Goal: Complete application form: Complete application form

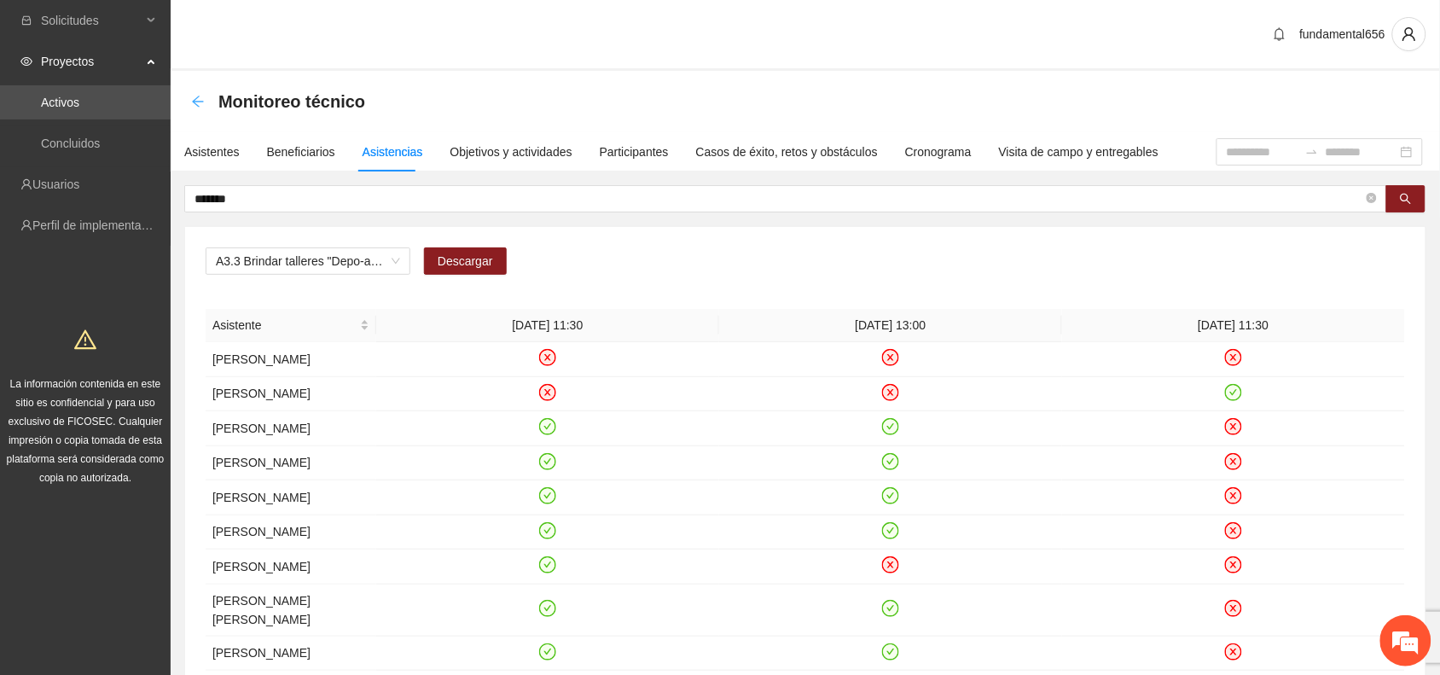
click at [201, 99] on icon "arrow-left" at bounding box center [198, 102] width 14 height 14
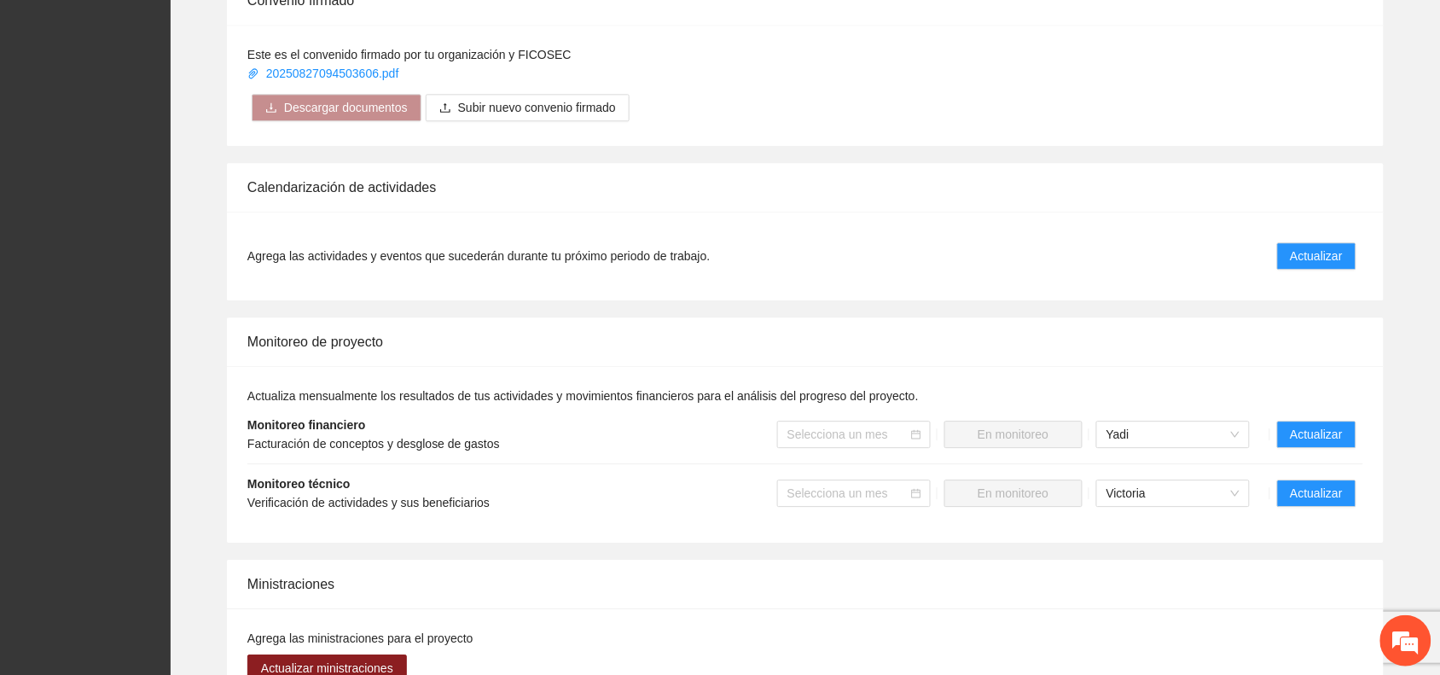
scroll to position [1173, 0]
click at [1288, 437] on button "Actualizar" at bounding box center [1316, 432] width 79 height 27
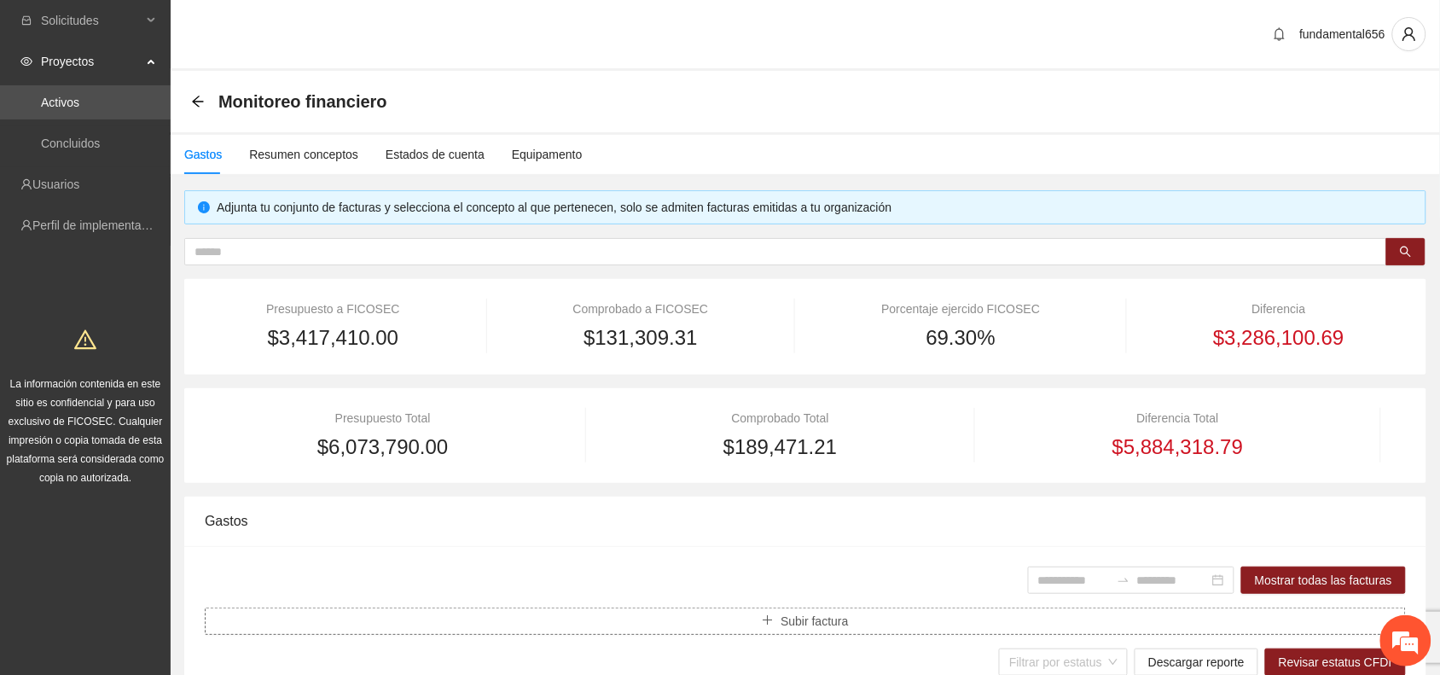
click at [768, 619] on icon "plus" at bounding box center [768, 620] width 1 height 9
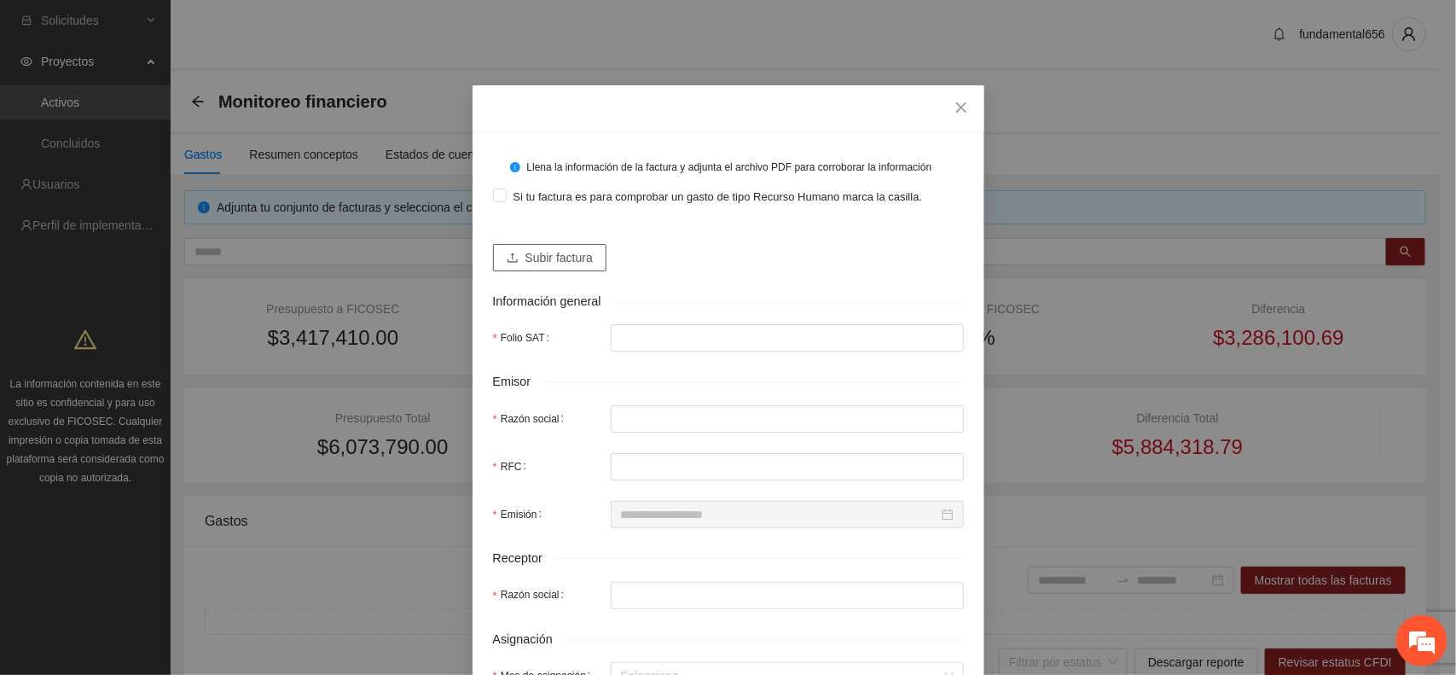
click at [507, 261] on icon "upload" at bounding box center [513, 258] width 12 height 12
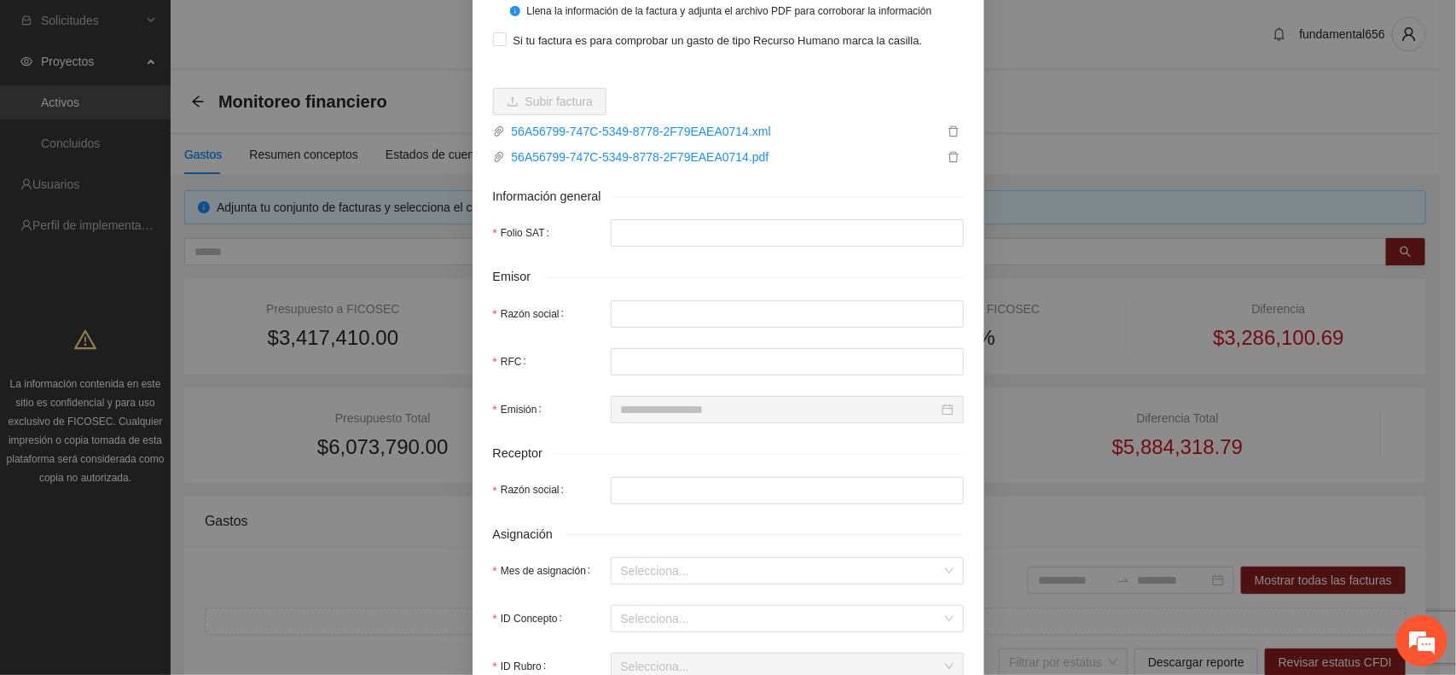
type input "**********"
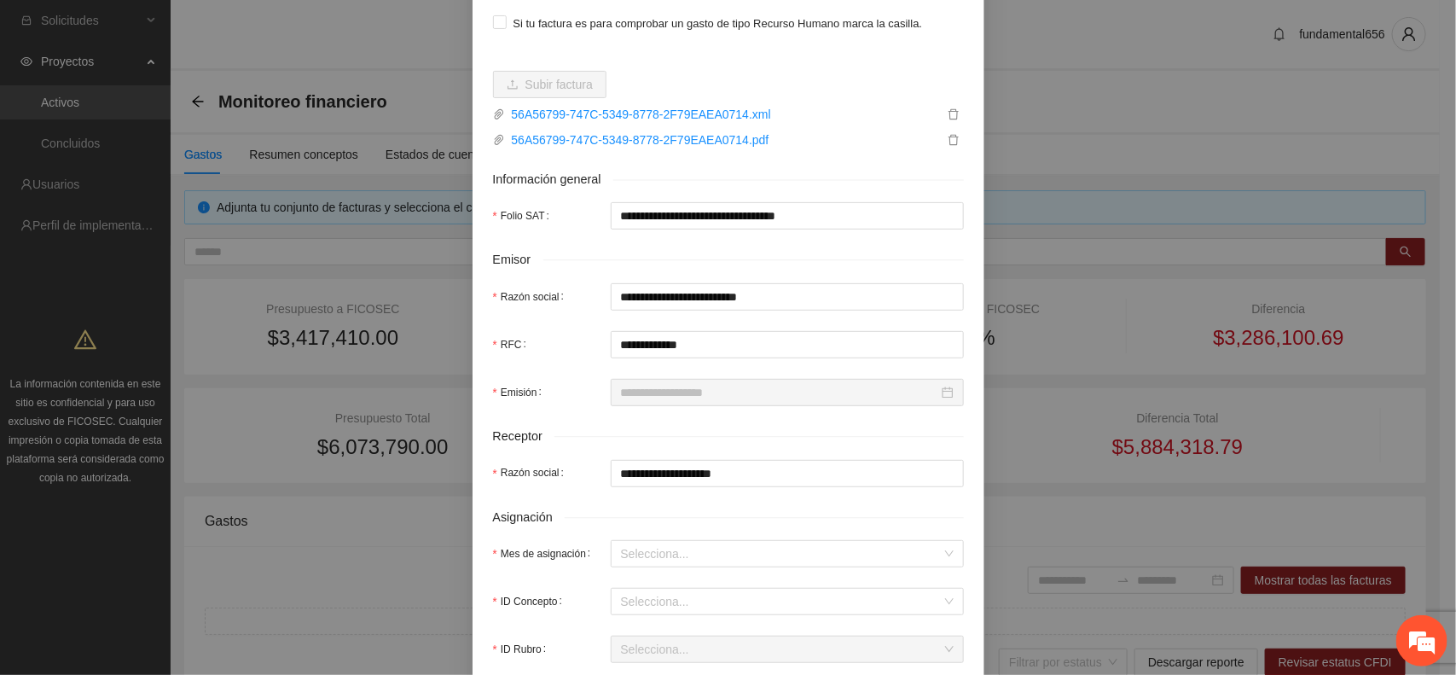
type input "**********"
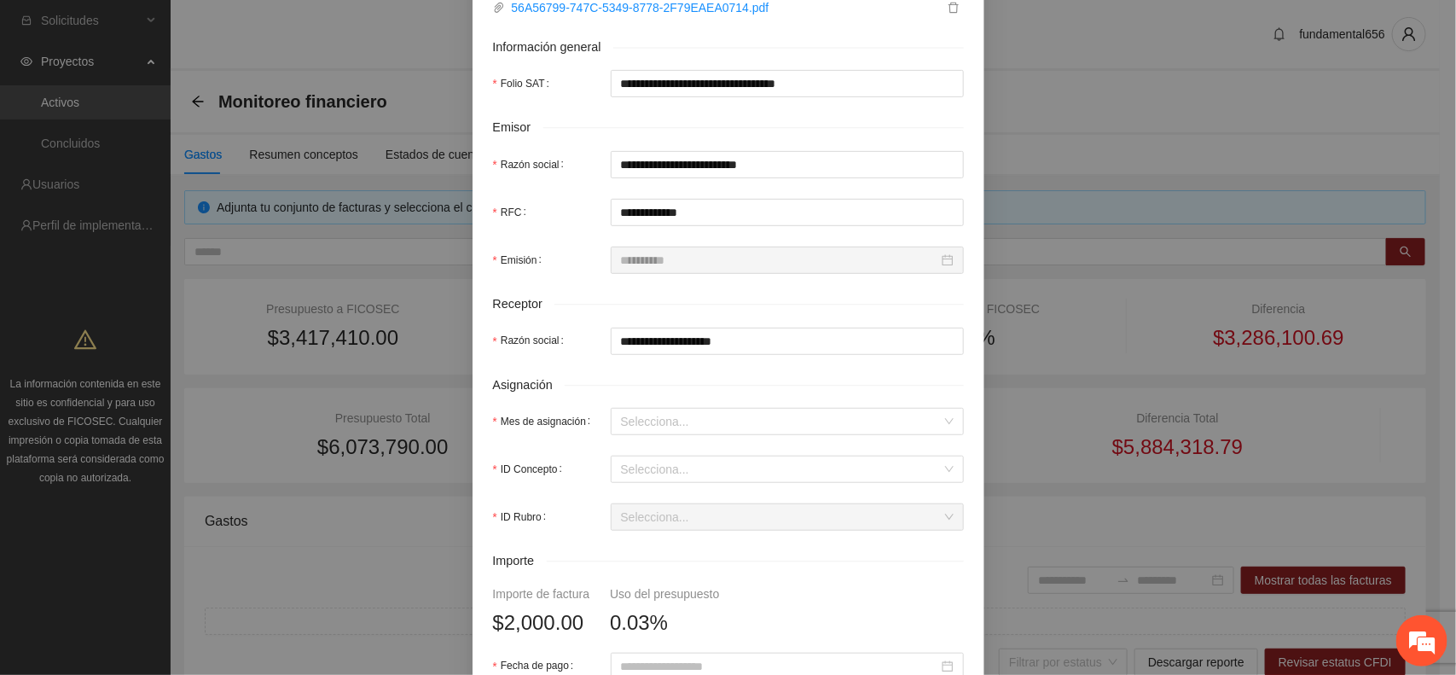
scroll to position [320, 0]
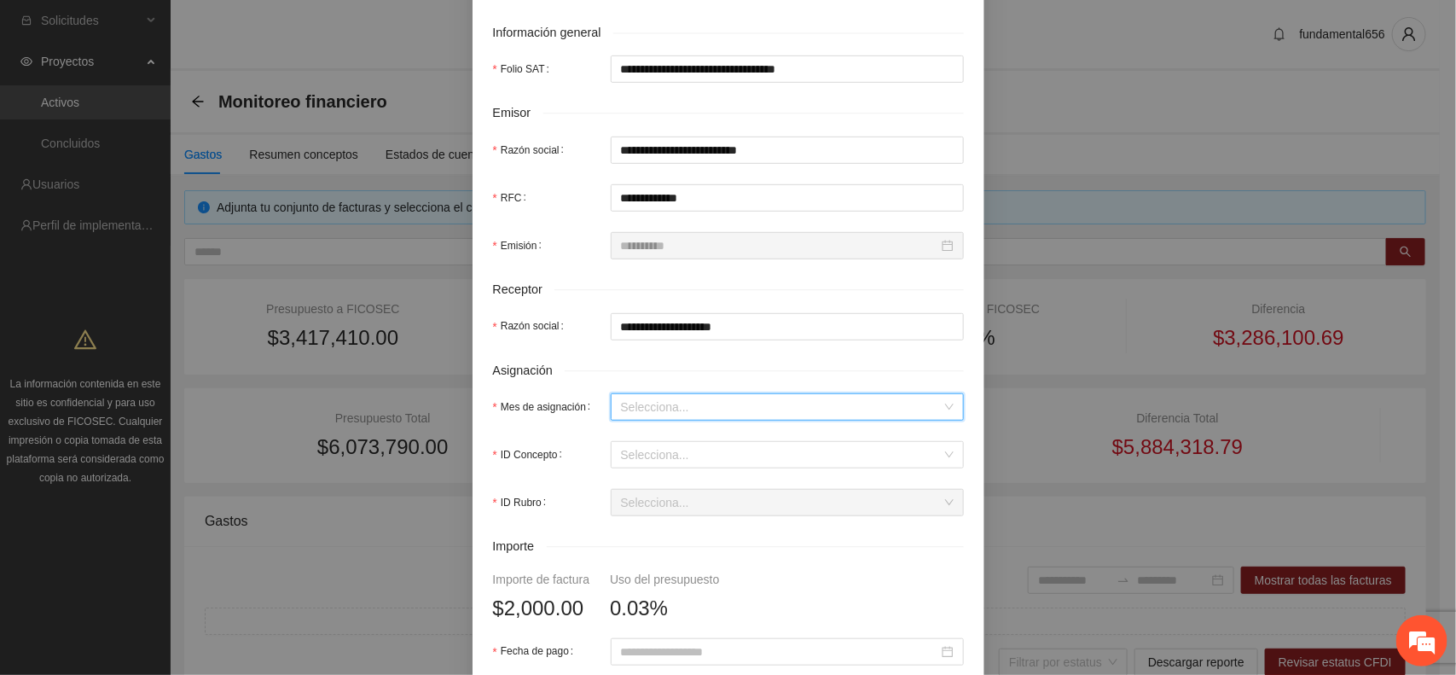
click at [623, 414] on input "Mes de asignación" at bounding box center [781, 407] width 321 height 26
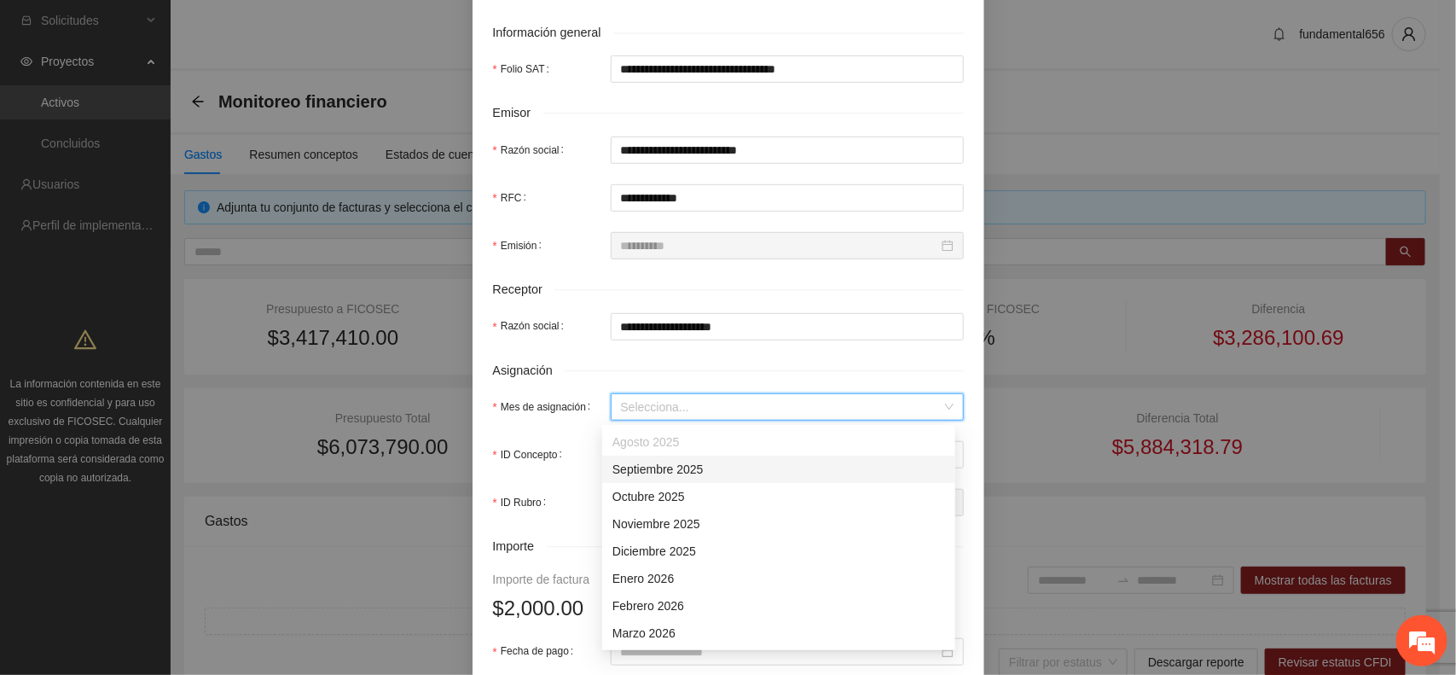
click at [637, 466] on div "Septiembre 2025" at bounding box center [778, 469] width 333 height 19
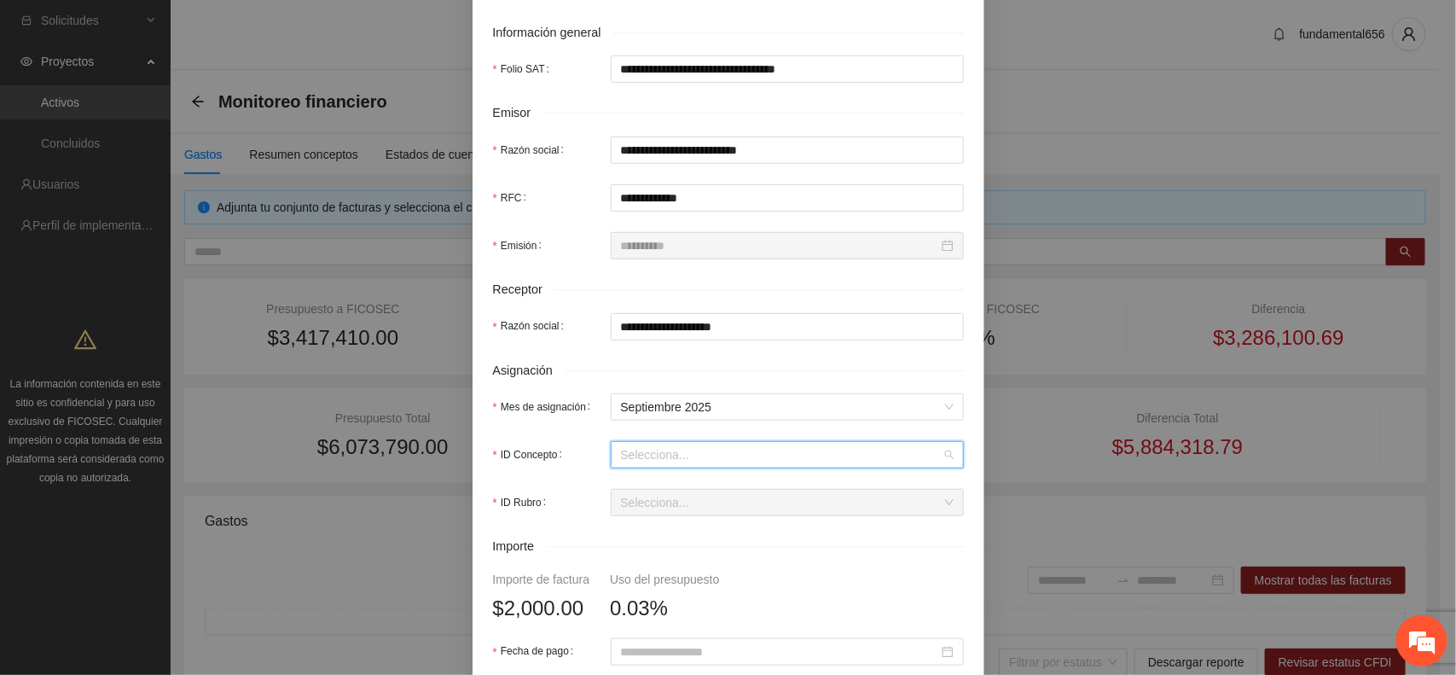
click at [629, 461] on input "ID Concepto" at bounding box center [781, 455] width 321 height 26
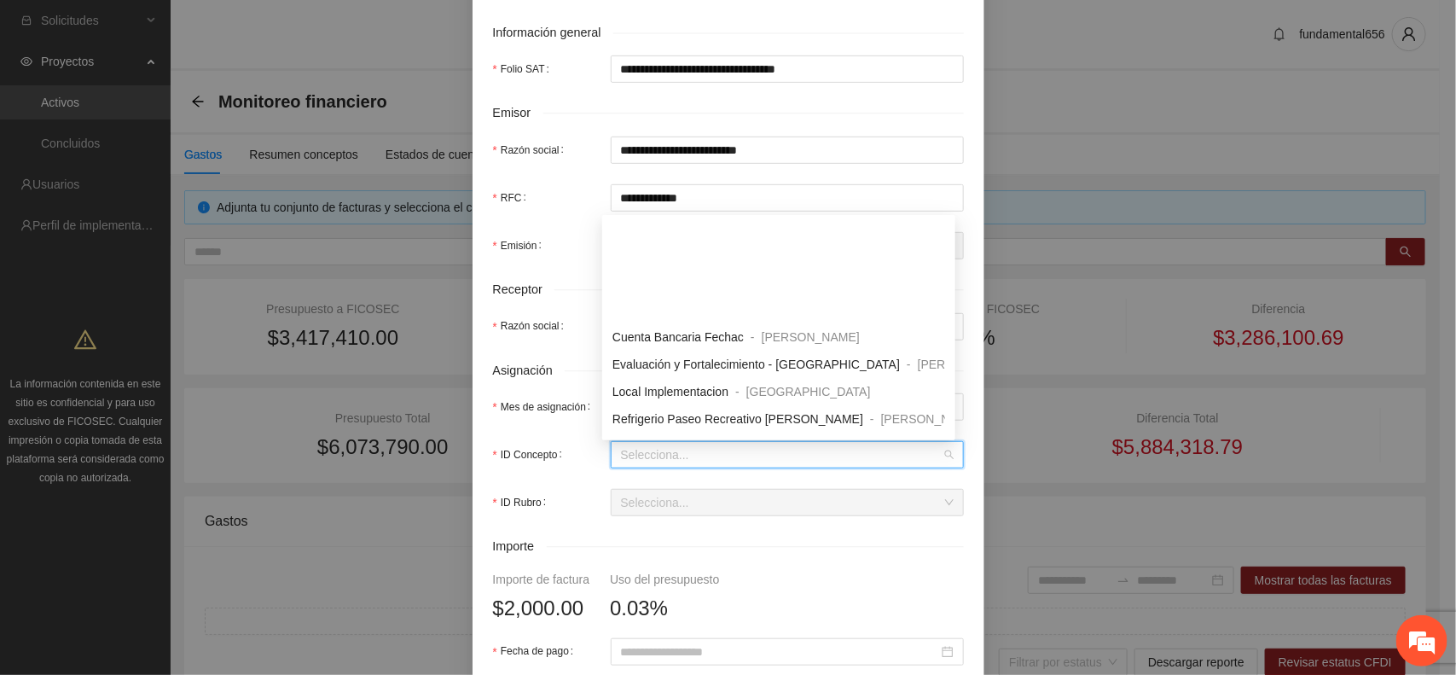
scroll to position [1066, 0]
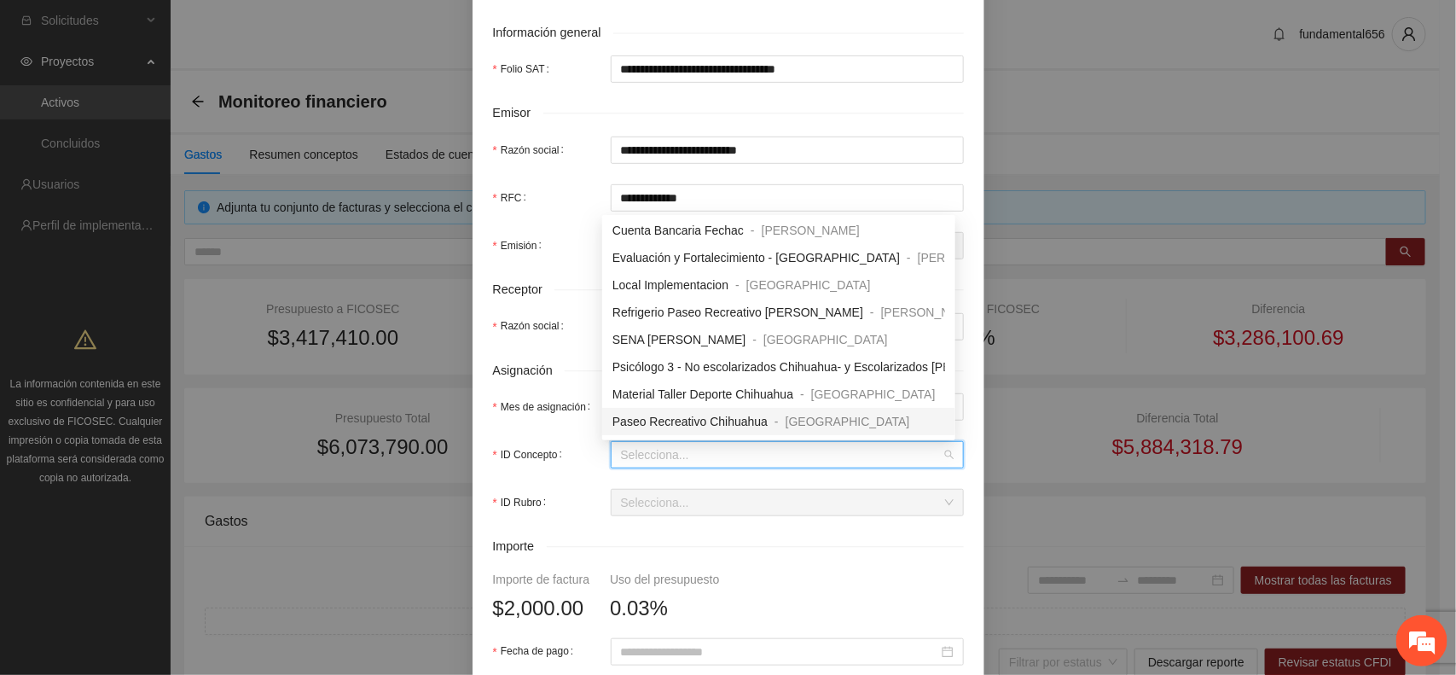
click at [667, 415] on span "Paseo Recreativo Chihuahua" at bounding box center [689, 421] width 155 height 14
type input "*"
type input "*****"
type input "*"
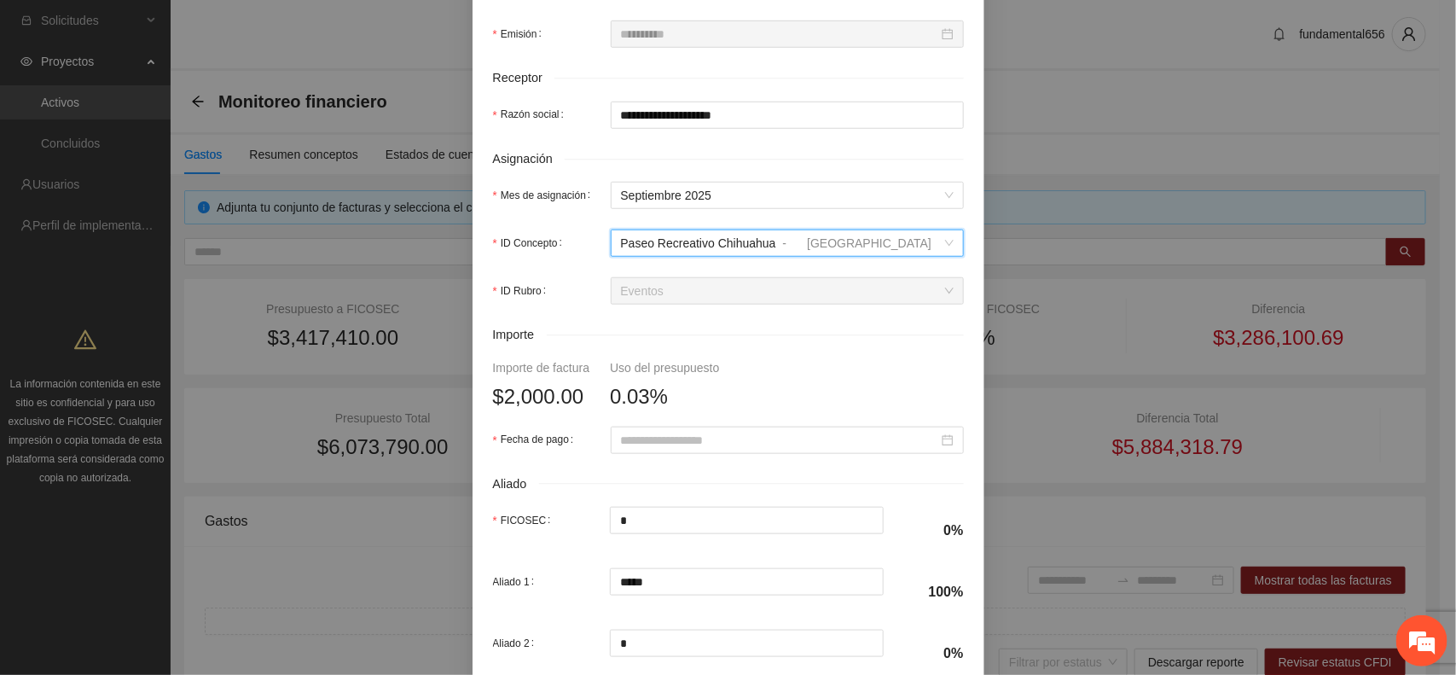
scroll to position [533, 0]
click at [621, 443] on input "Fecha de pago" at bounding box center [779, 438] width 317 height 19
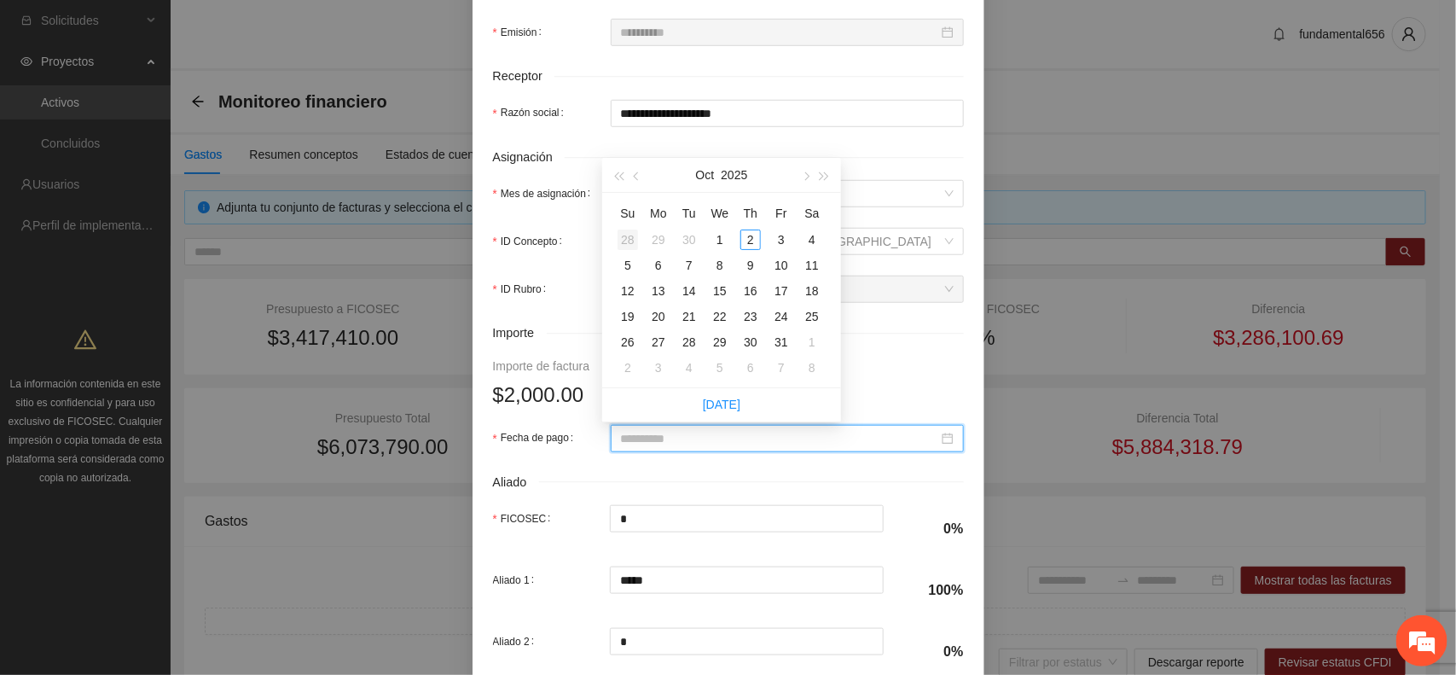
type input "**********"
click at [657, 240] on div "29" at bounding box center [658, 239] width 20 height 20
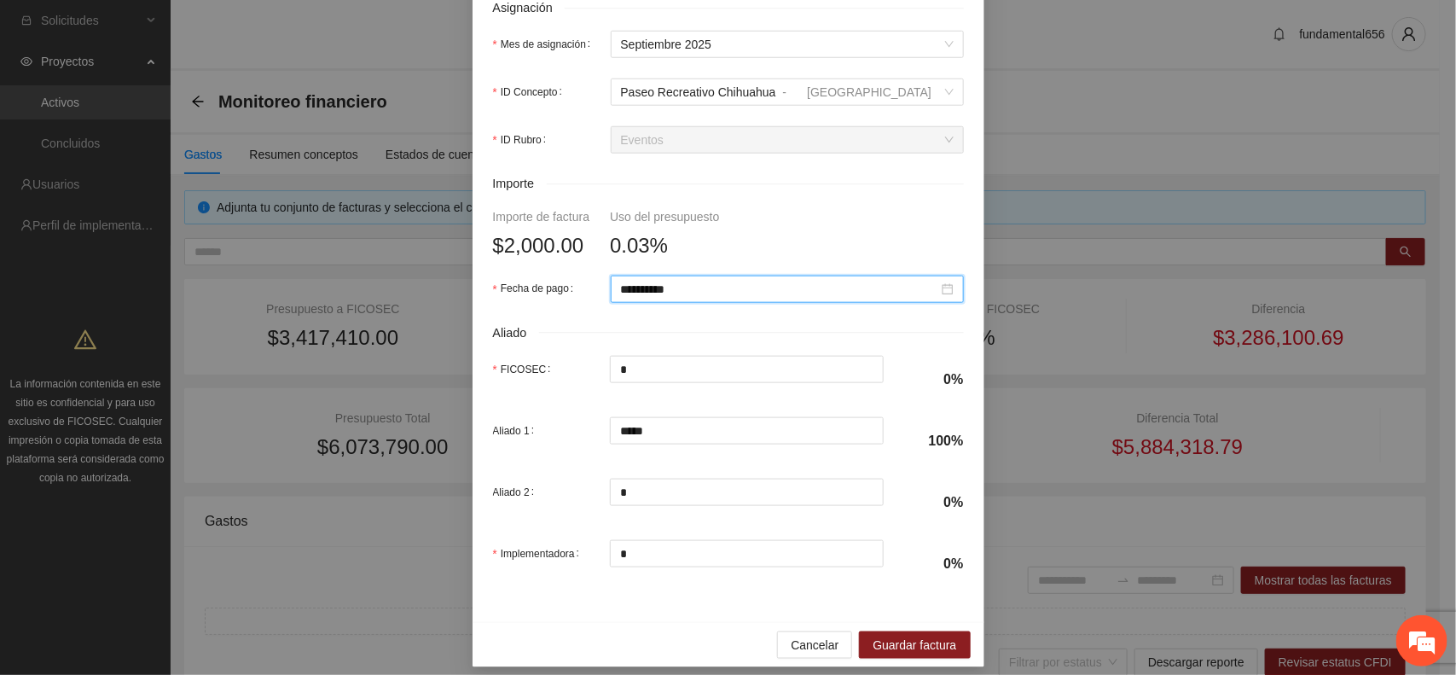
scroll to position [699, 0]
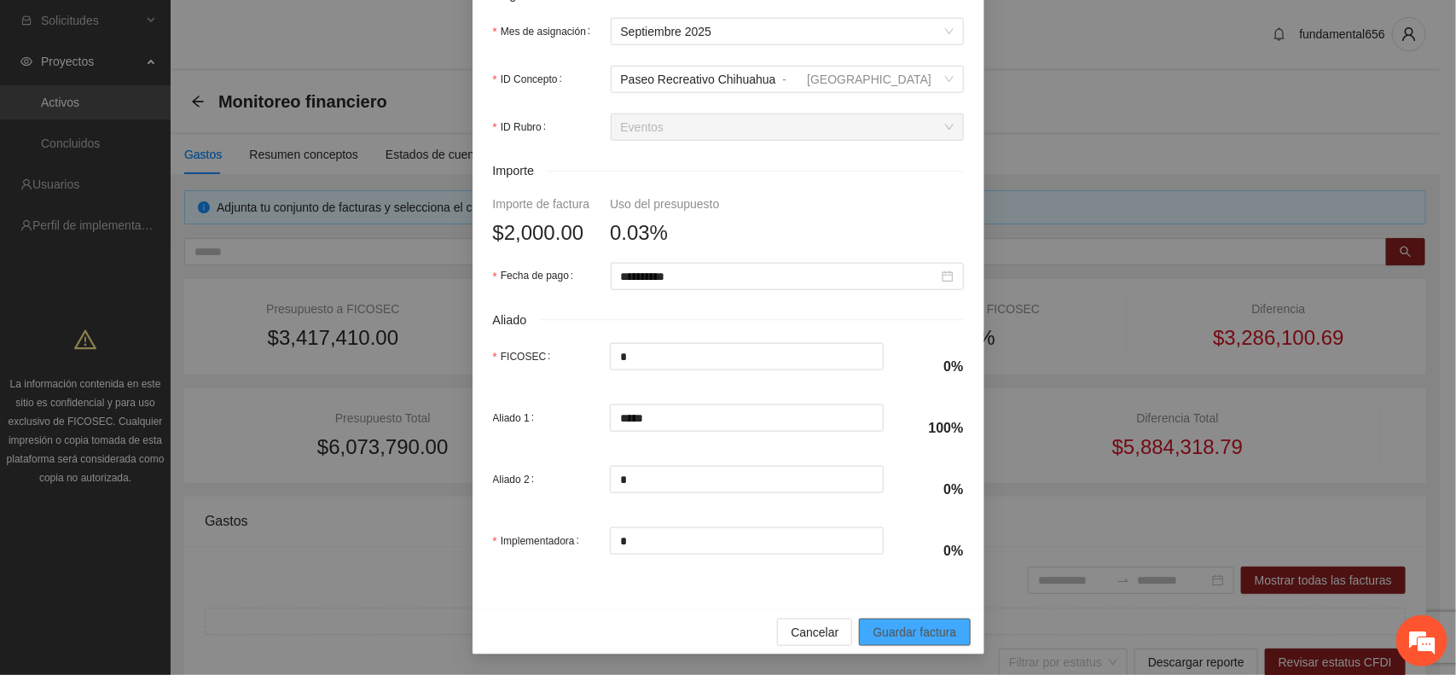
click at [887, 633] on span "Guardar factura" at bounding box center [914, 632] width 84 height 19
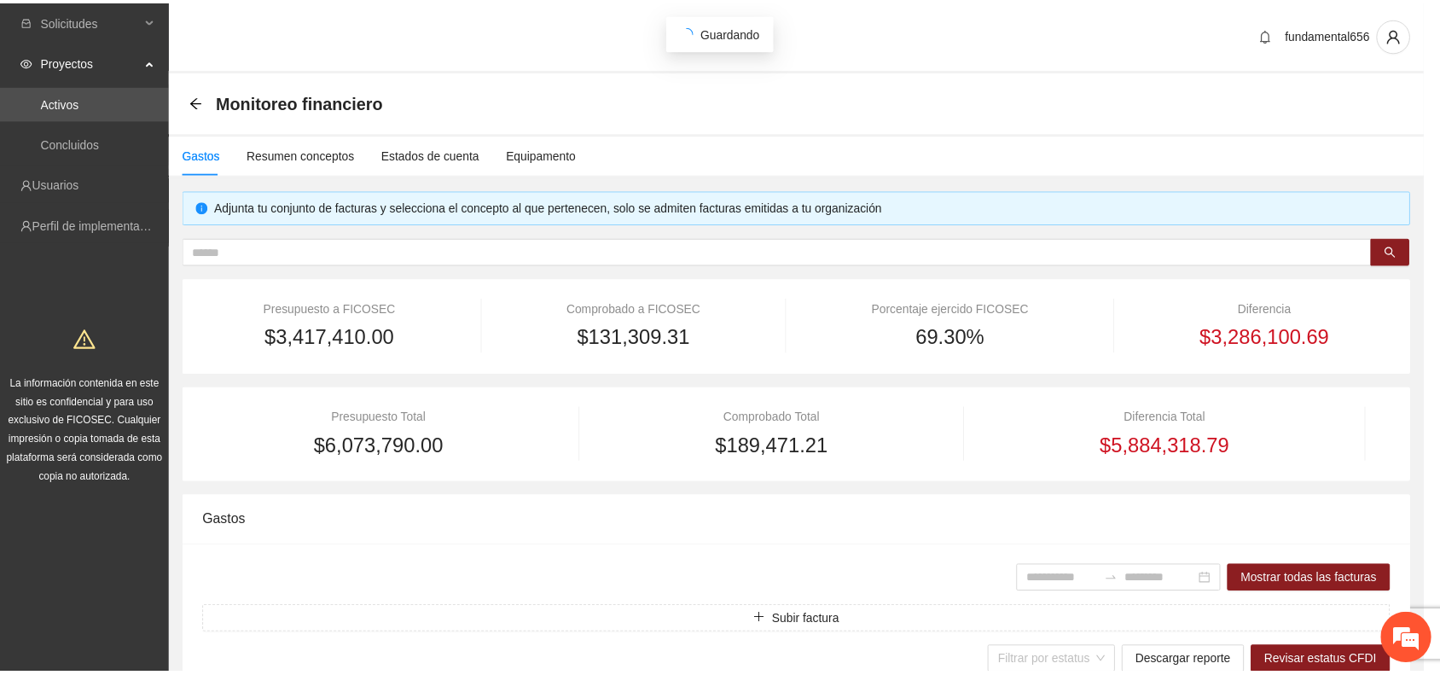
scroll to position [563, 0]
